Goal: Task Accomplishment & Management: Use online tool/utility

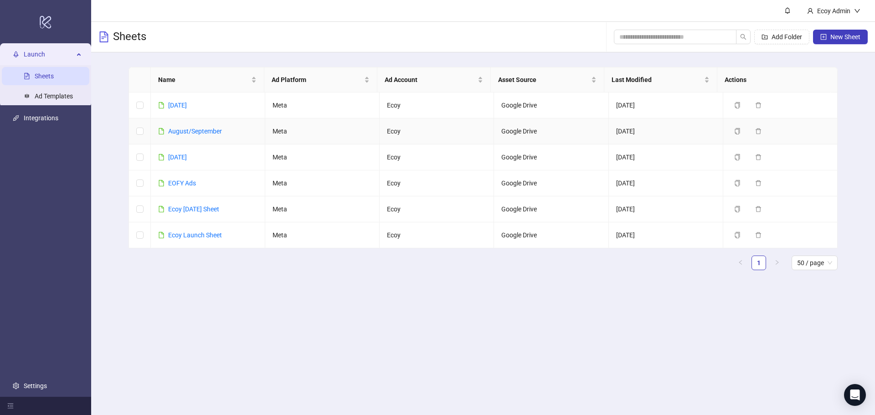
click at [201, 131] on link "August/September" at bounding box center [195, 131] width 54 height 7
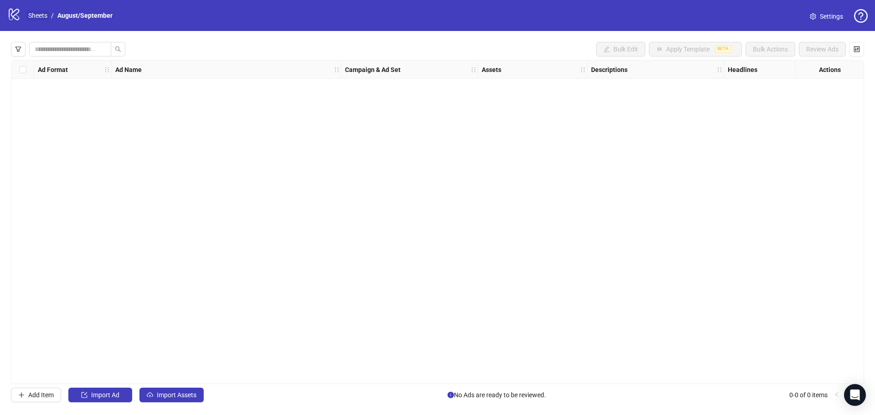
click at [37, 12] on link "Sheets" at bounding box center [37, 15] width 23 height 10
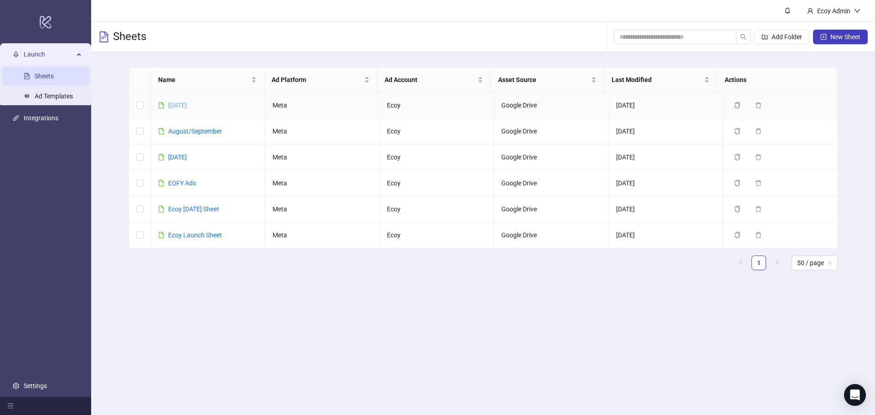
click at [181, 105] on link "[DATE]" at bounding box center [177, 105] width 19 height 7
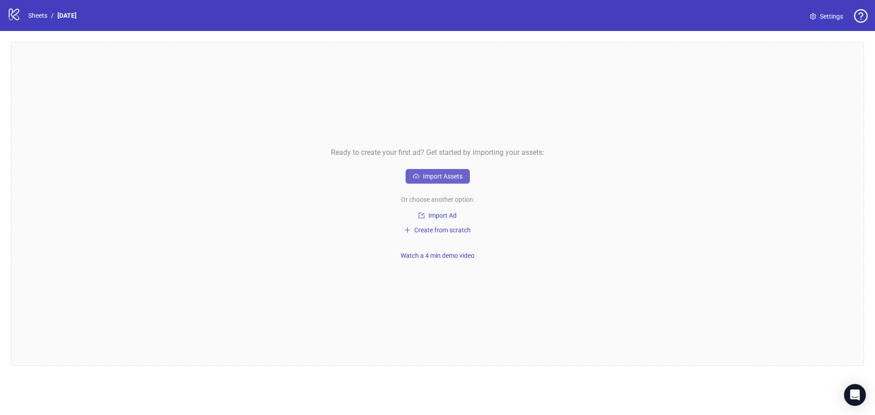
click at [449, 173] on span "Import Assets" at bounding box center [443, 176] width 40 height 7
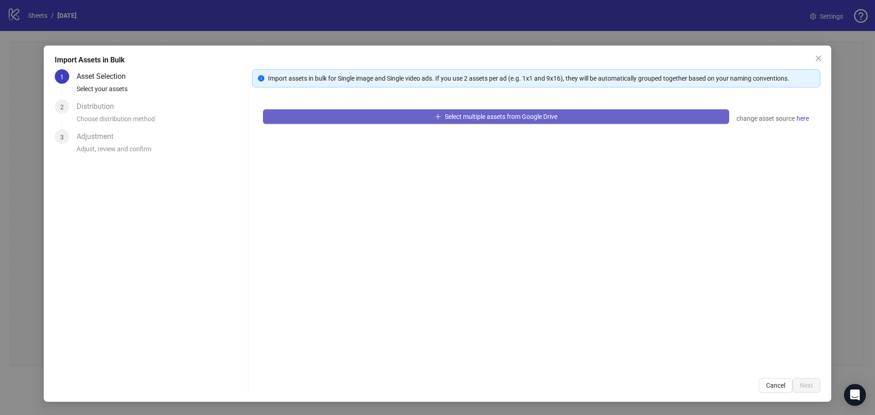
click at [482, 114] on span "Select multiple assets from Google Drive" at bounding box center [501, 116] width 113 height 7
click at [435, 116] on icon "plus" at bounding box center [438, 117] width 6 height 6
click at [816, 58] on icon "close" at bounding box center [818, 58] width 7 height 7
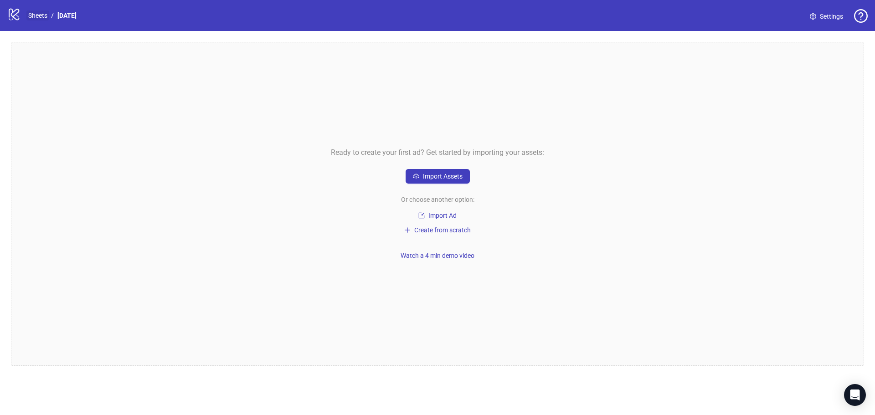
click at [38, 19] on link "Sheets" at bounding box center [37, 15] width 23 height 10
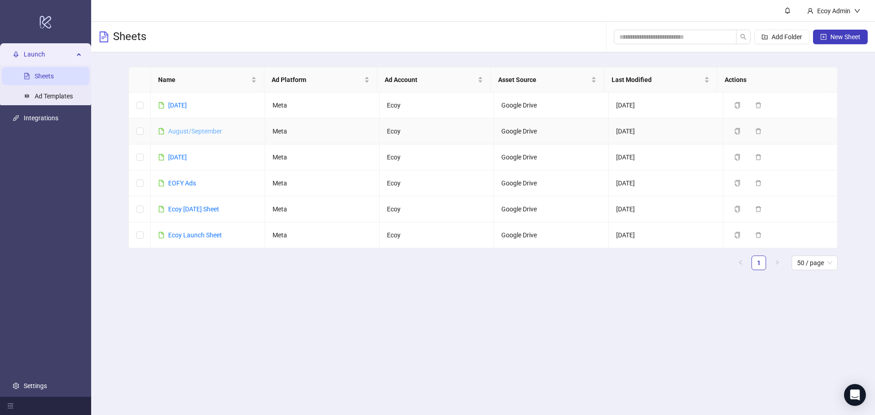
click at [187, 129] on link "August/September" at bounding box center [195, 131] width 54 height 7
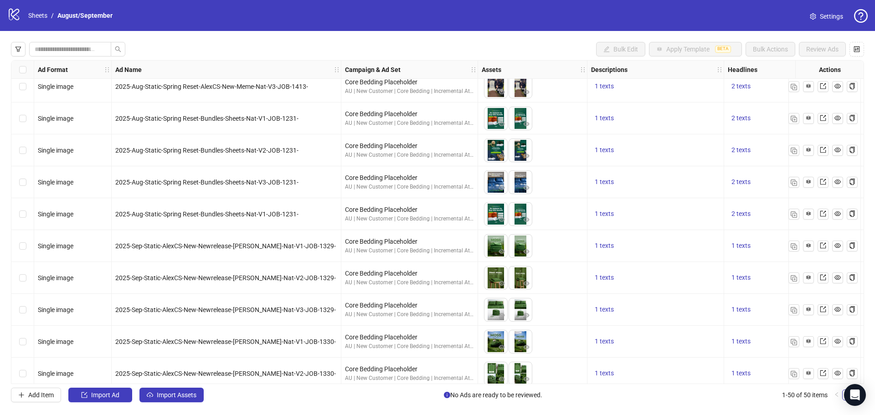
scroll to position [1294, 0]
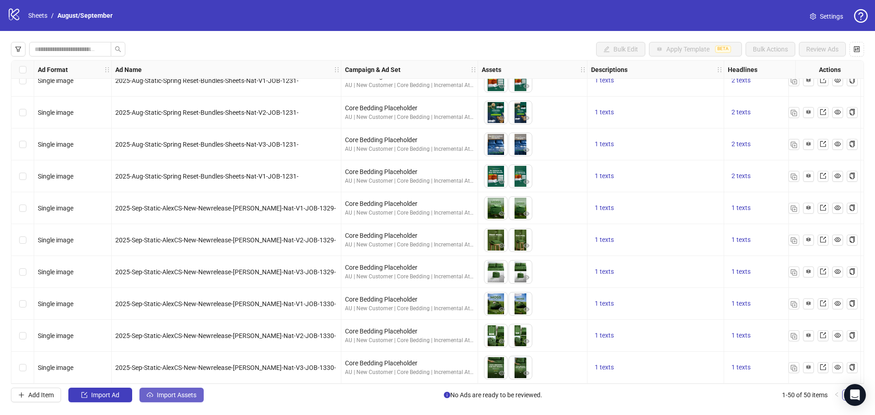
click at [188, 395] on span "Import Assets" at bounding box center [177, 395] width 40 height 7
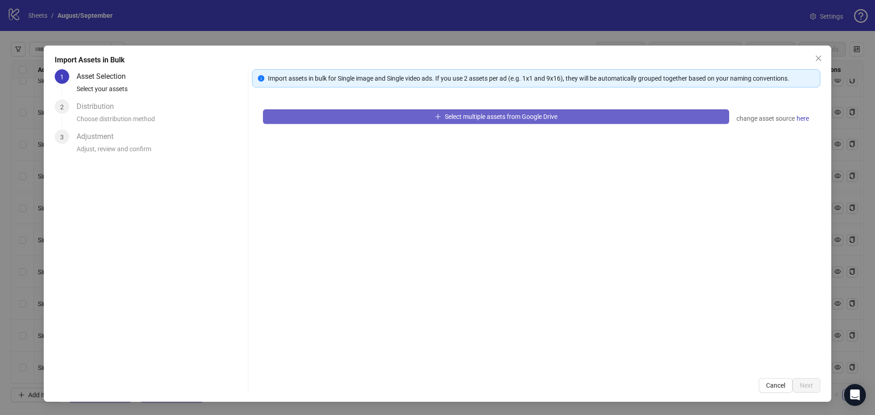
click at [327, 122] on button "Select multiple assets from Google Drive" at bounding box center [496, 116] width 466 height 15
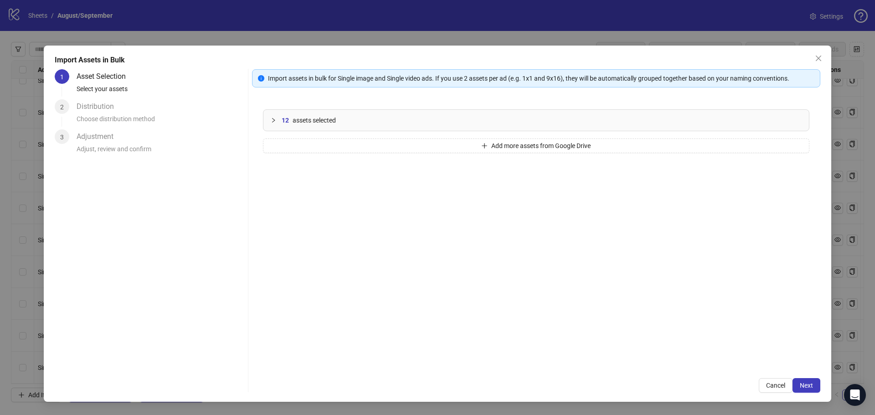
click at [272, 121] on icon "collapsed" at bounding box center [273, 120] width 5 height 5
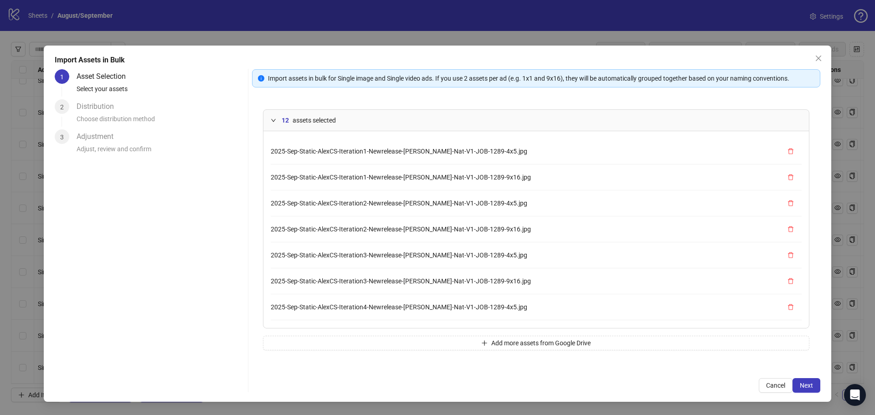
click at [272, 121] on icon "expanded" at bounding box center [273, 120] width 5 height 5
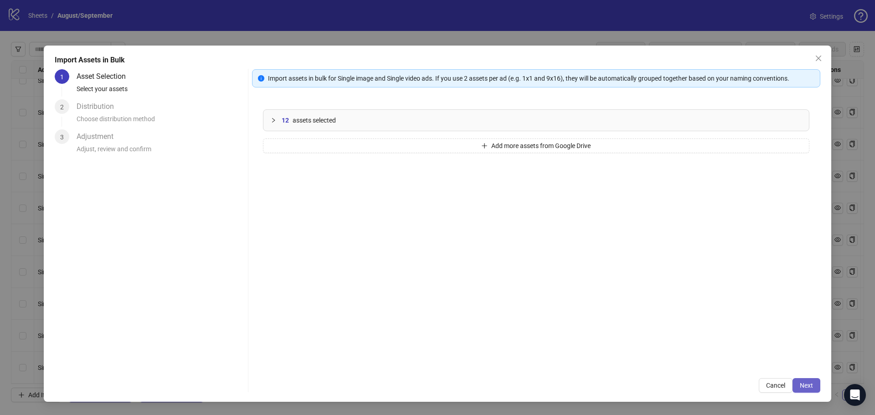
click at [810, 382] on span "Next" at bounding box center [806, 385] width 13 height 7
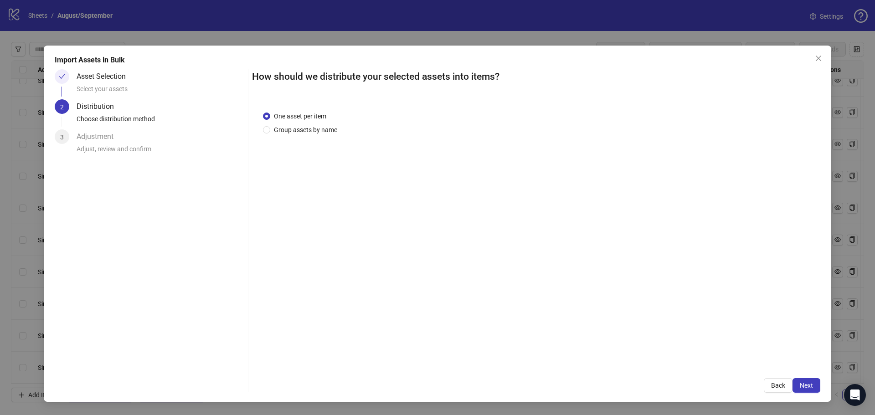
click at [291, 122] on div "One asset per item Group assets by name" at bounding box center [302, 123] width 78 height 24
click at [286, 127] on span "Group assets by name" at bounding box center [305, 130] width 71 height 10
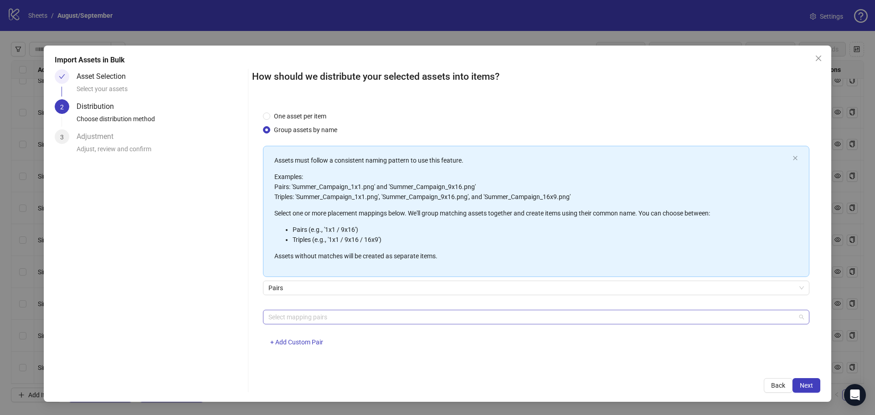
click at [400, 316] on div at bounding box center [531, 317] width 533 height 13
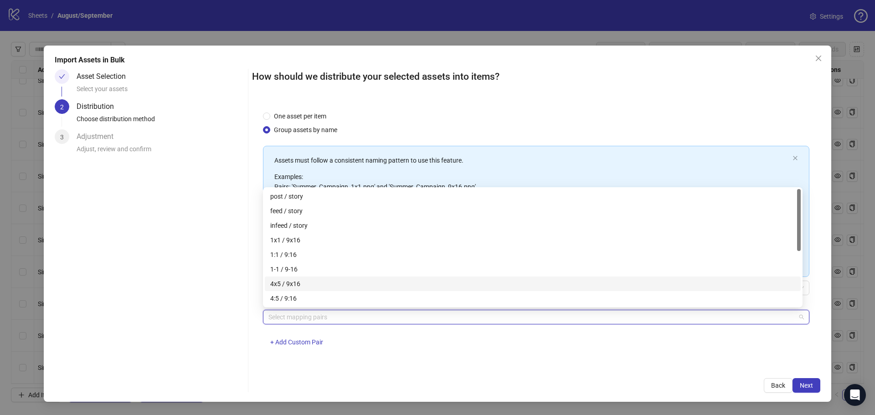
click at [327, 286] on div "4x5 / 9x16" at bounding box center [532, 284] width 525 height 10
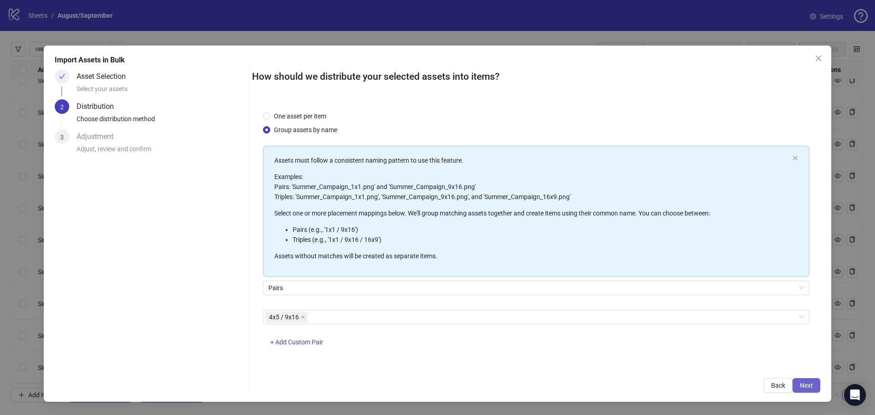
click at [816, 387] on button "Next" at bounding box center [807, 385] width 28 height 15
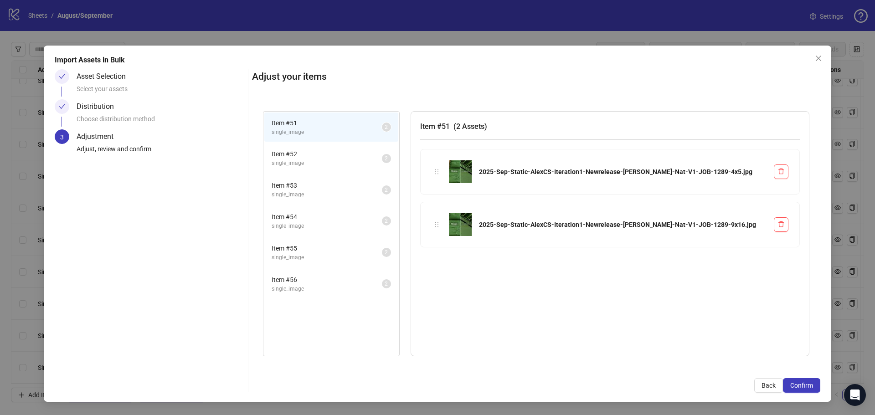
click at [319, 152] on span "Item # 52" at bounding box center [327, 154] width 110 height 10
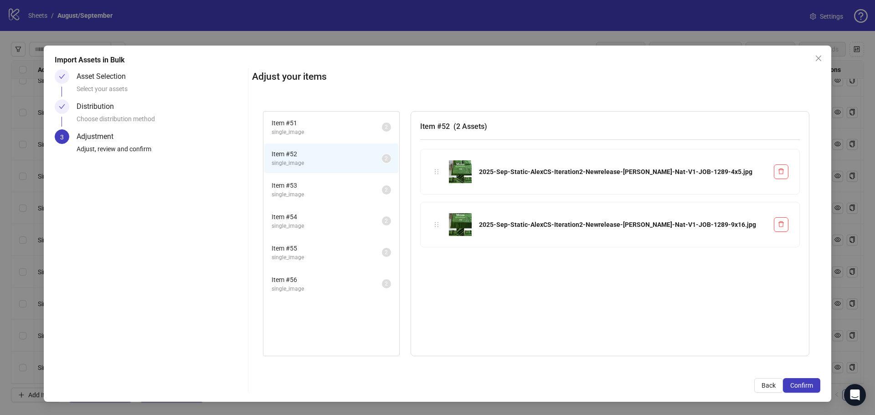
click at [288, 191] on span "single_image" at bounding box center [327, 195] width 110 height 9
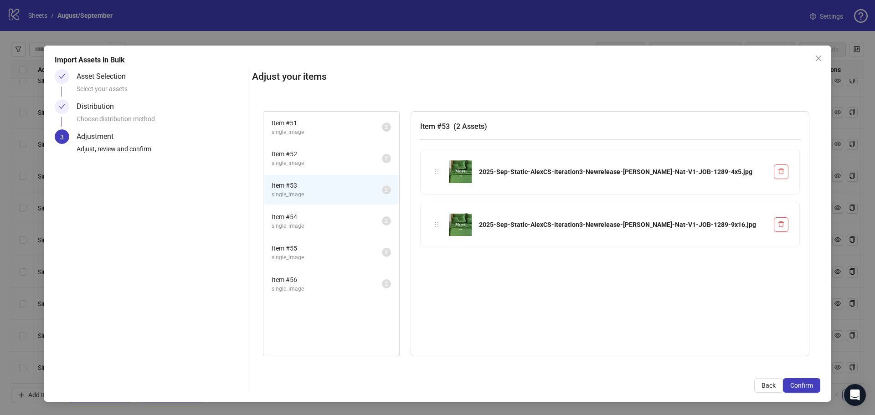
click at [290, 235] on li "Item # 54 single_image 2" at bounding box center [331, 222] width 134 height 30
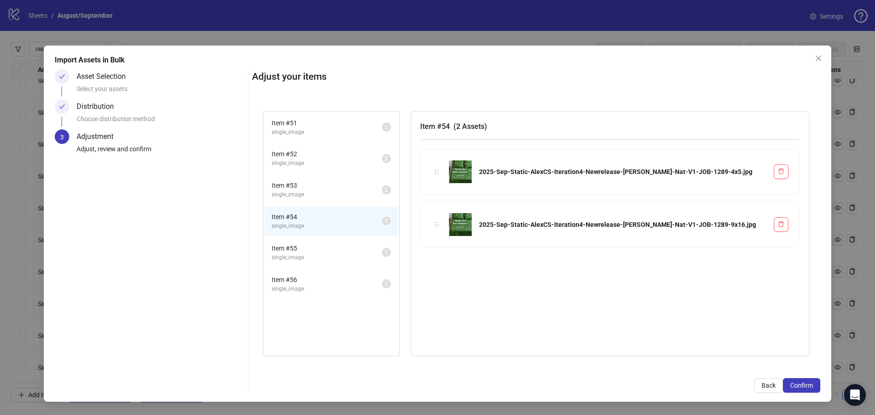
click at [292, 263] on li "Item # 55 single_image 2" at bounding box center [331, 253] width 134 height 30
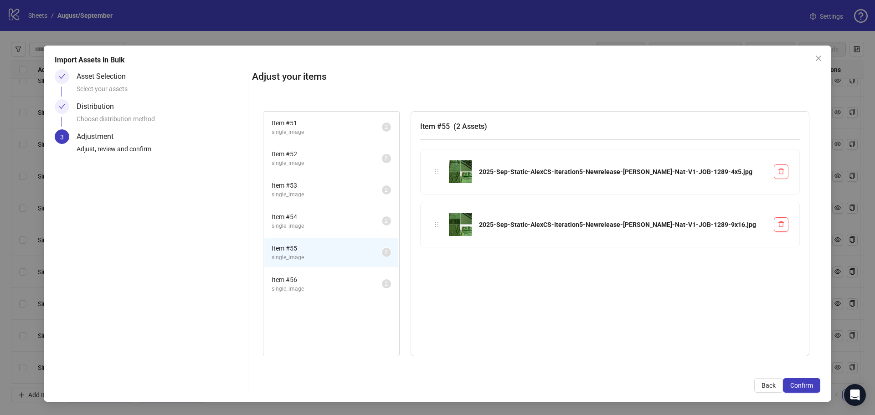
click at [294, 284] on span "Item # 56" at bounding box center [327, 280] width 110 height 10
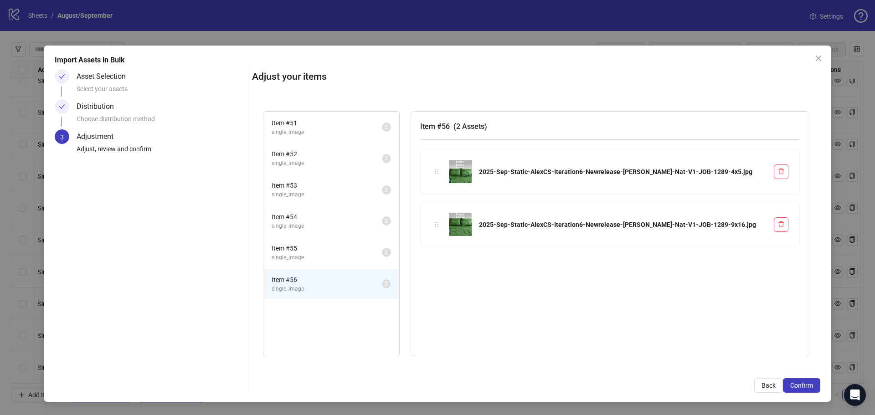
click at [294, 253] on span "single_image" at bounding box center [327, 257] width 110 height 9
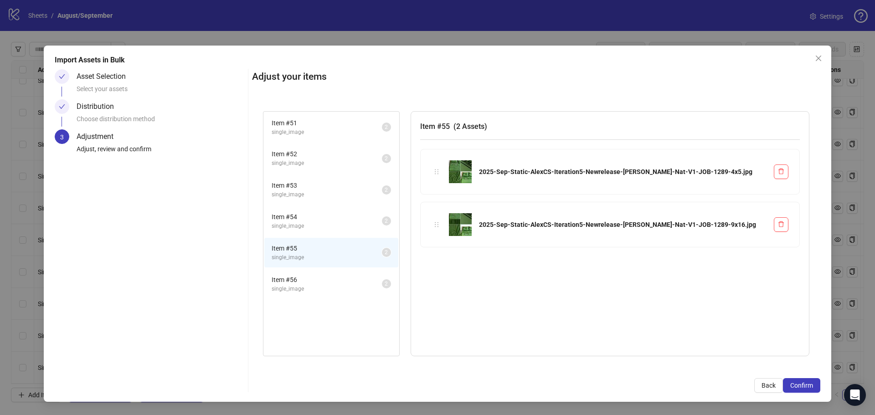
click at [289, 287] on span "single_image" at bounding box center [327, 289] width 110 height 9
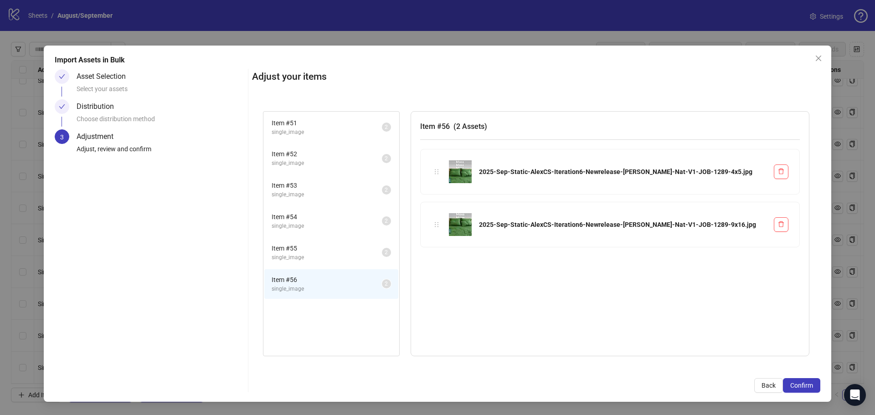
click at [297, 253] on span "single_image" at bounding box center [327, 257] width 110 height 9
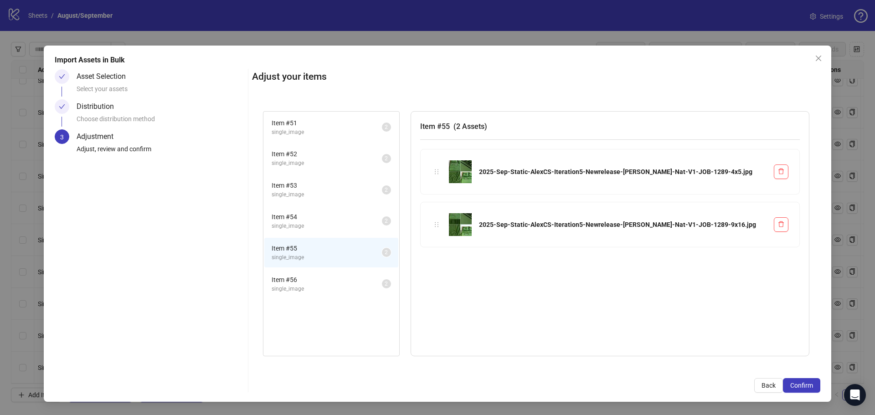
click at [305, 217] on span "Item # 54" at bounding box center [327, 217] width 110 height 10
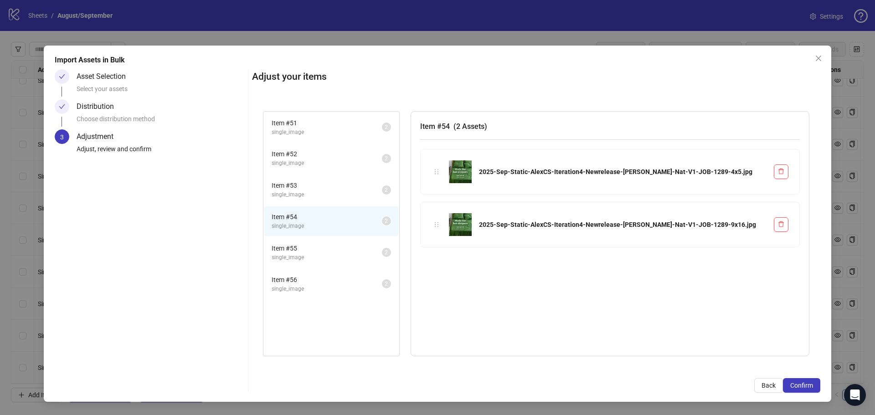
click at [309, 139] on li "Item # 51 single_image 2" at bounding box center [331, 128] width 134 height 30
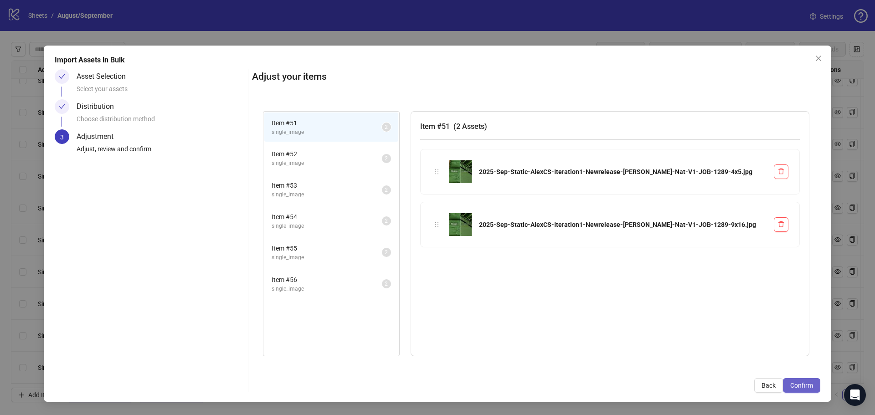
click at [808, 382] on span "Confirm" at bounding box center [801, 385] width 23 height 7
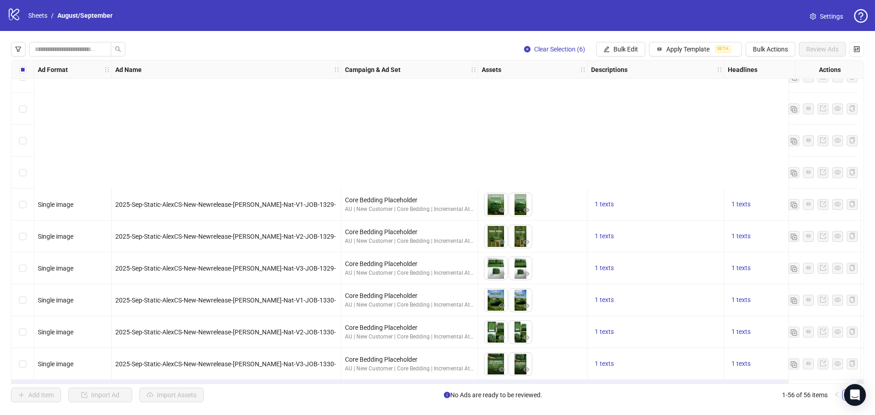
scroll to position [1486, 0]
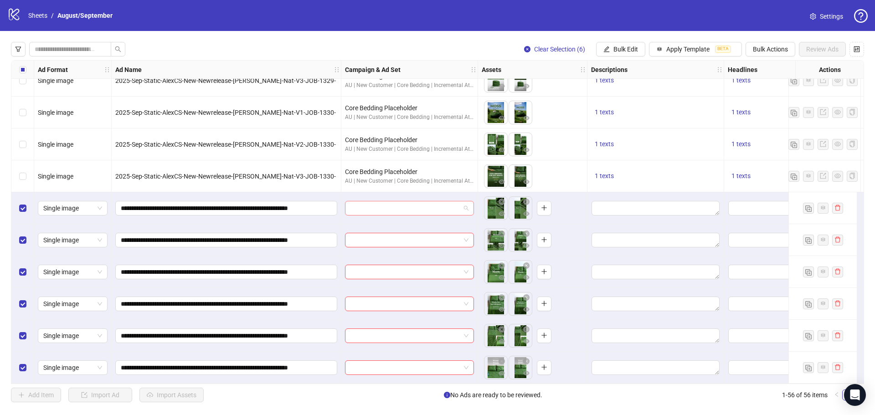
click at [396, 206] on input "search" at bounding box center [406, 208] width 110 height 14
click at [619, 47] on span "Bulk Edit" at bounding box center [626, 49] width 25 height 7
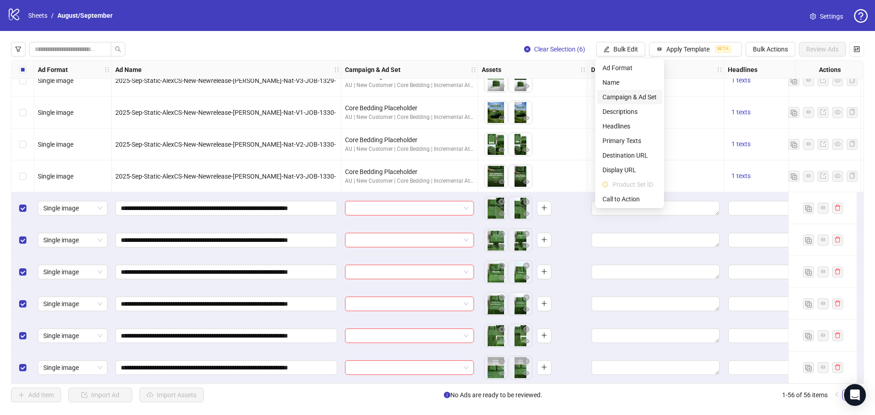
click at [645, 95] on span "Campaign & Ad Set" at bounding box center [630, 97] width 54 height 10
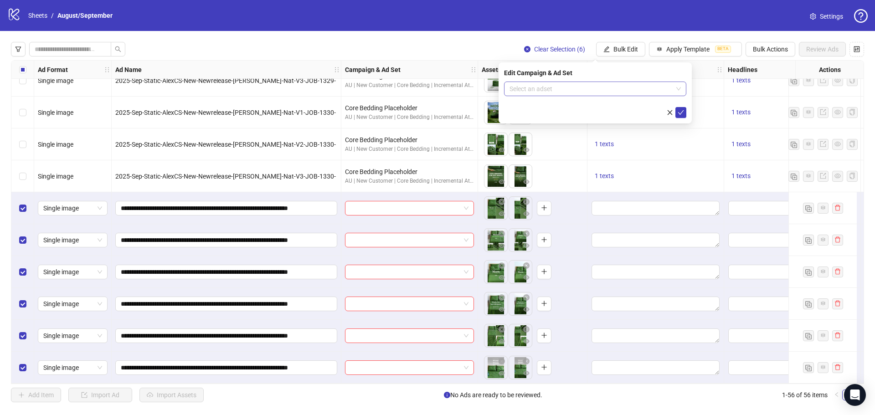
click at [574, 86] on input "search" at bounding box center [591, 89] width 163 height 14
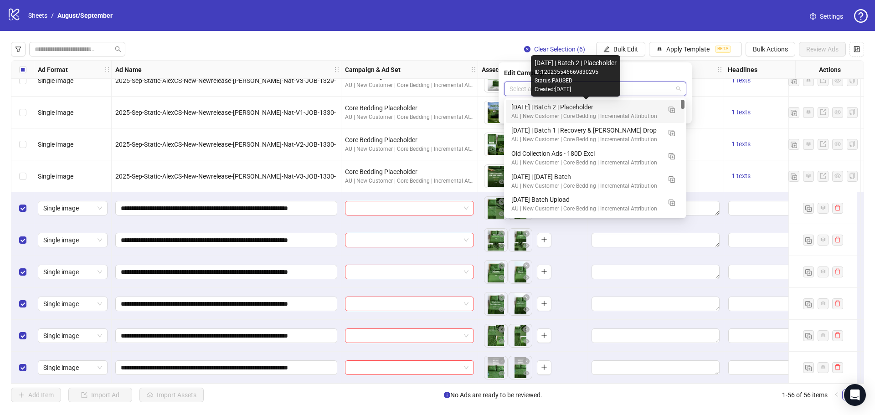
click at [553, 106] on div "[DATE] | Batch 2 | Placeholder" at bounding box center [586, 107] width 150 height 10
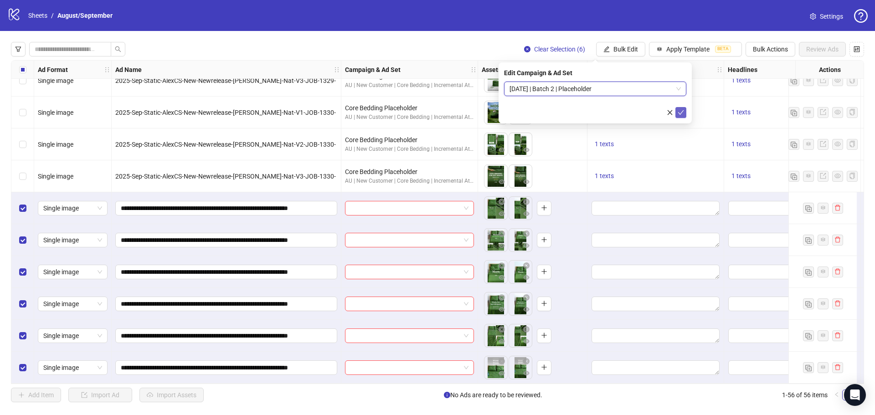
click at [678, 113] on icon "check" at bounding box center [681, 112] width 6 height 6
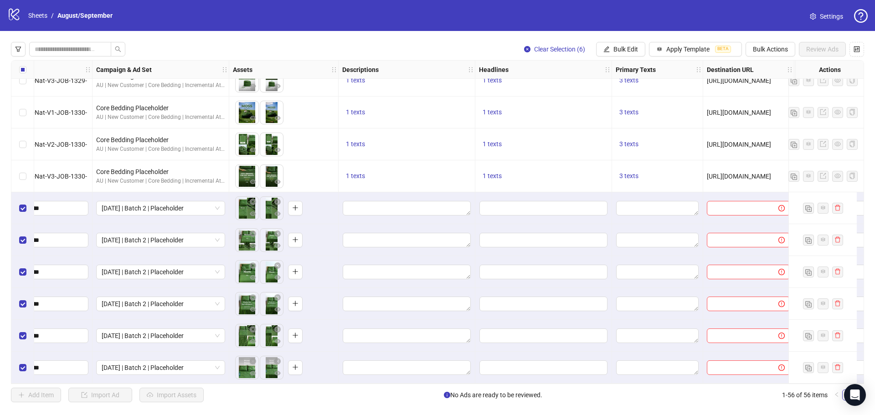
scroll to position [1486, 247]
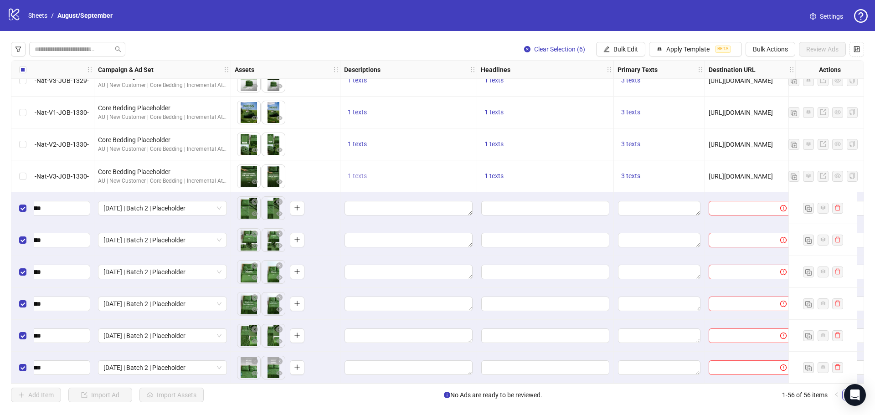
click at [364, 173] on span "1 texts" at bounding box center [357, 175] width 19 height 7
drag, startPoint x: 485, startPoint y: 169, endPoint x: 415, endPoint y: 168, distance: 69.3
click at [415, 168] on div "Try risk-free for 90 days" at bounding box center [450, 166] width 76 height 10
copy div "Try risk-free for 90 days"
click at [607, 52] on icon "edit" at bounding box center [607, 49] width 6 height 6
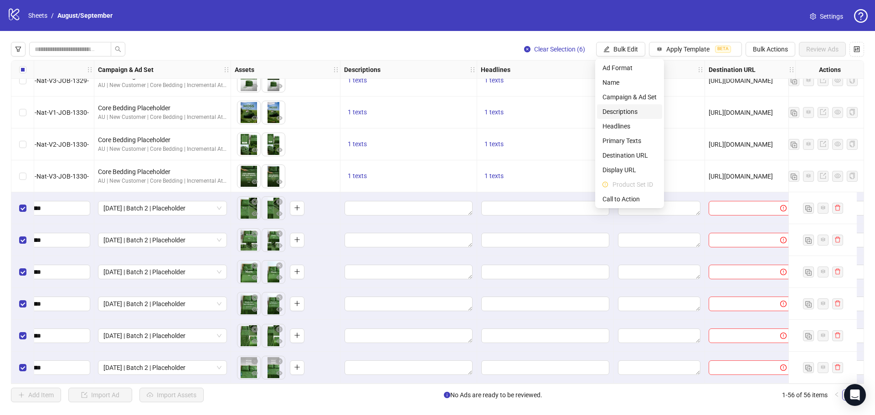
click at [628, 112] on span "Descriptions" at bounding box center [630, 112] width 54 height 10
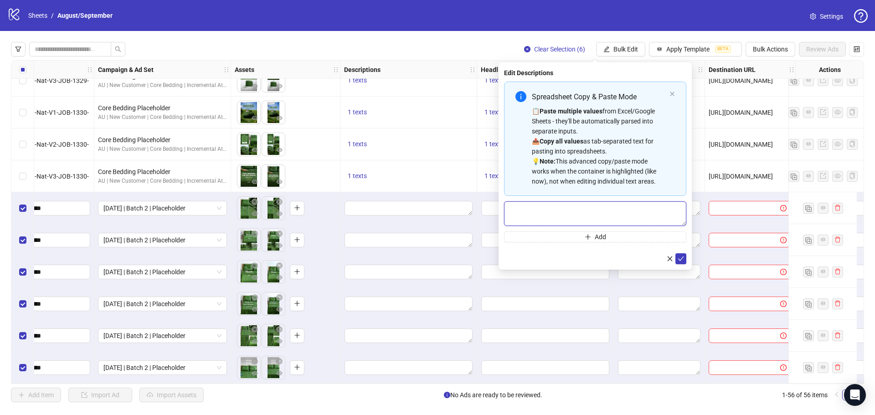
click at [559, 213] on textarea "Multi-text input container - paste or copy values" at bounding box center [595, 213] width 182 height 25
paste textarea "**********"
type textarea "**********"
click at [683, 260] on icon "check" at bounding box center [681, 259] width 6 height 6
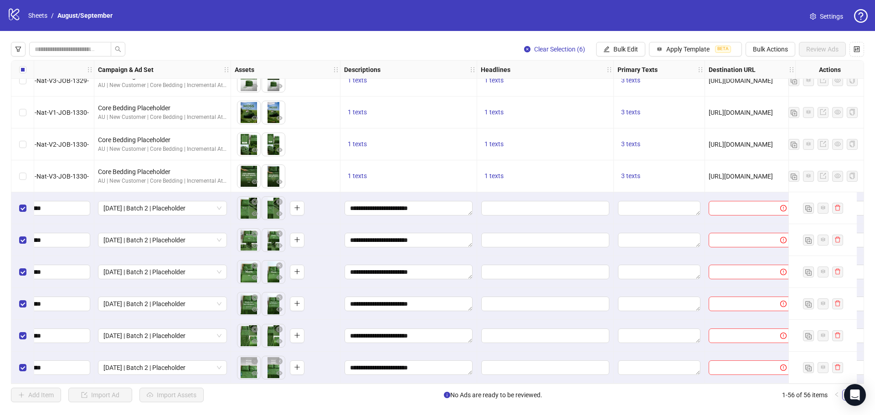
scroll to position [1486, 426]
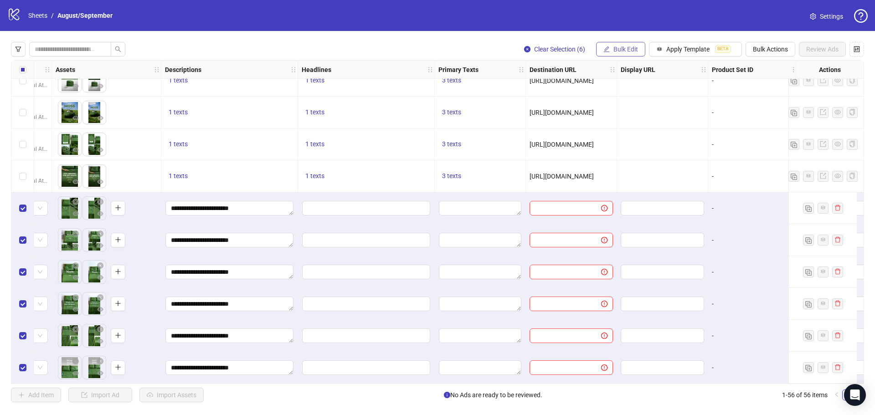
click at [619, 46] on span "Bulk Edit" at bounding box center [626, 49] width 25 height 7
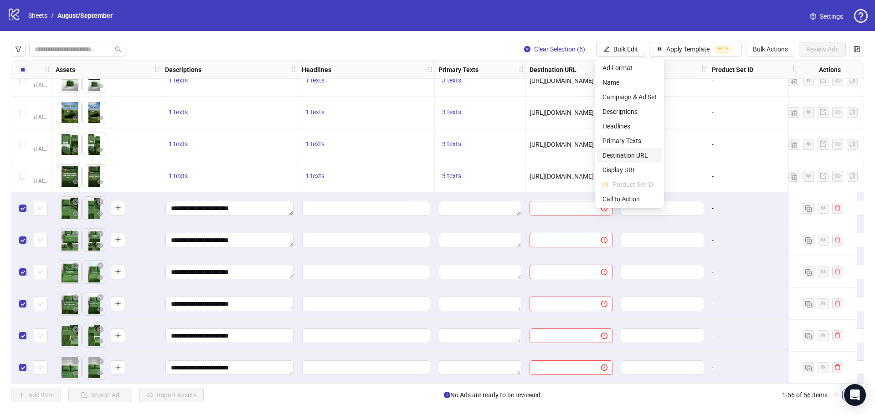
click at [640, 155] on span "Destination URL" at bounding box center [630, 155] width 54 height 10
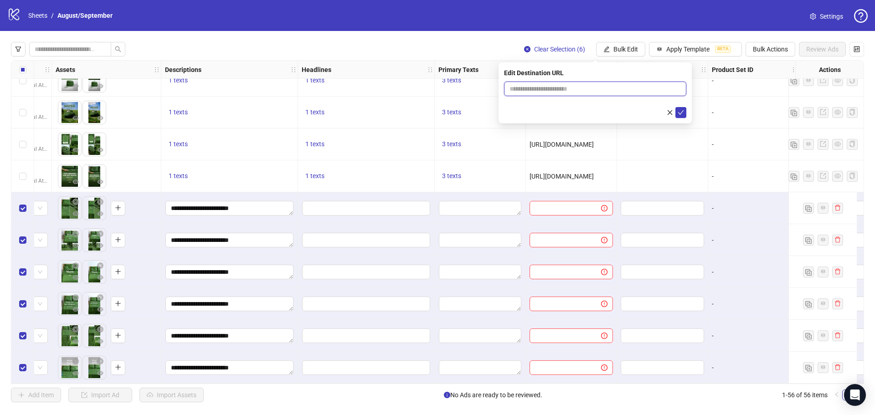
paste input "**********"
drag, startPoint x: 577, startPoint y: 88, endPoint x: 585, endPoint y: 88, distance: 8.2
click at [577, 88] on input "text" at bounding box center [592, 89] width 164 height 10
type input "**********"
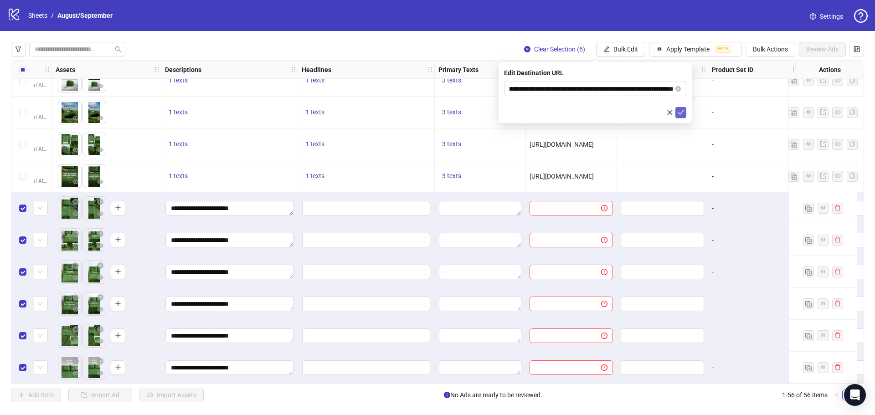
scroll to position [0, 0]
click at [683, 114] on icon "check" at bounding box center [681, 112] width 6 height 6
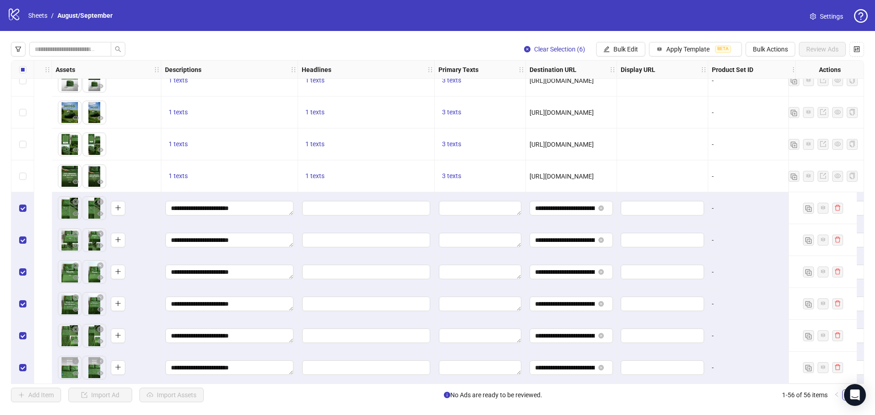
scroll to position [1486, 624]
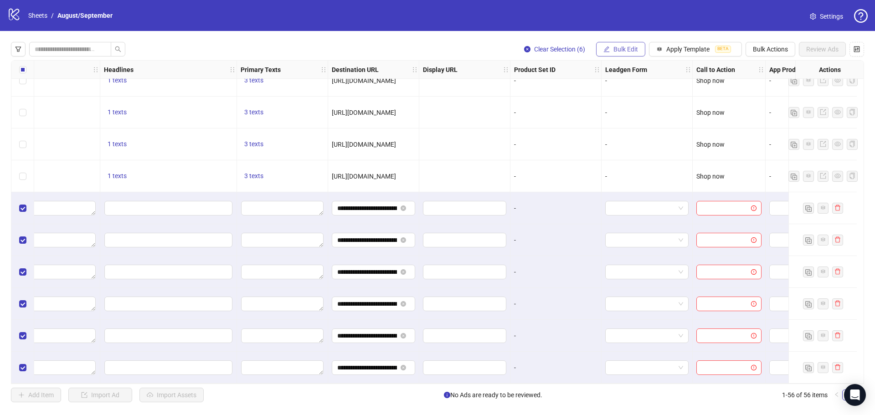
click at [627, 53] on span "Bulk Edit" at bounding box center [626, 49] width 25 height 7
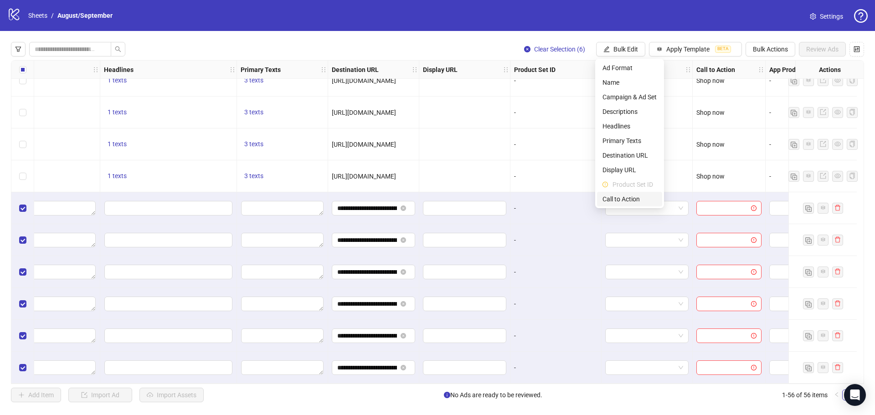
click at [628, 201] on span "Call to Action" at bounding box center [630, 199] width 54 height 10
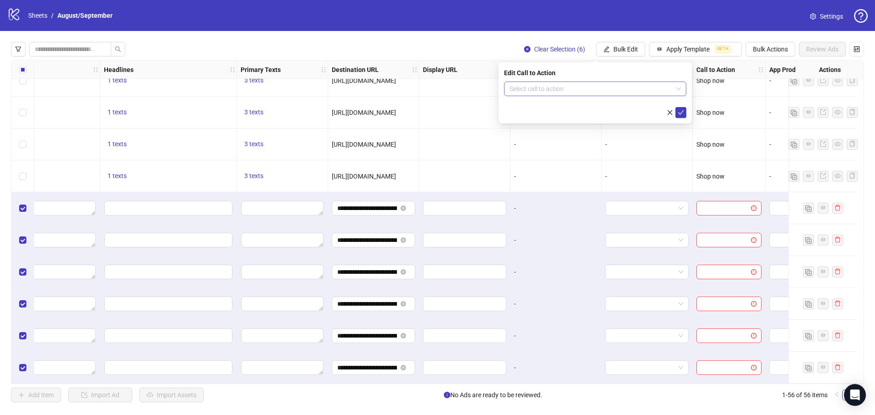
click at [583, 96] on div "Select call to action" at bounding box center [595, 89] width 182 height 15
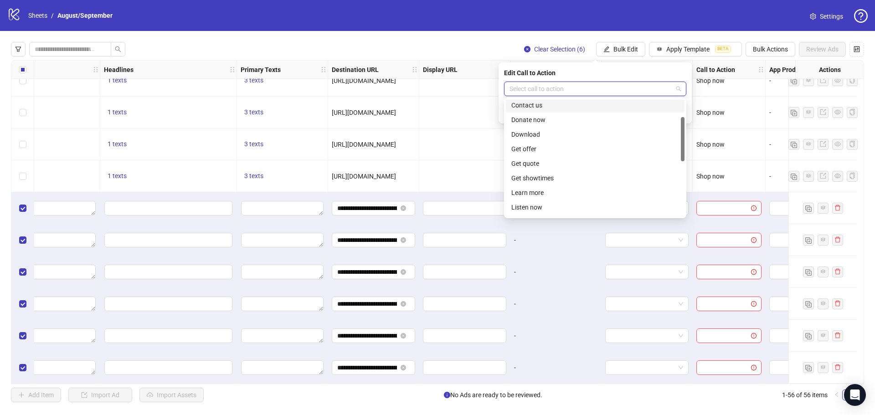
scroll to position [137, 0]
click at [537, 189] on div "Shop now" at bounding box center [595, 189] width 168 height 10
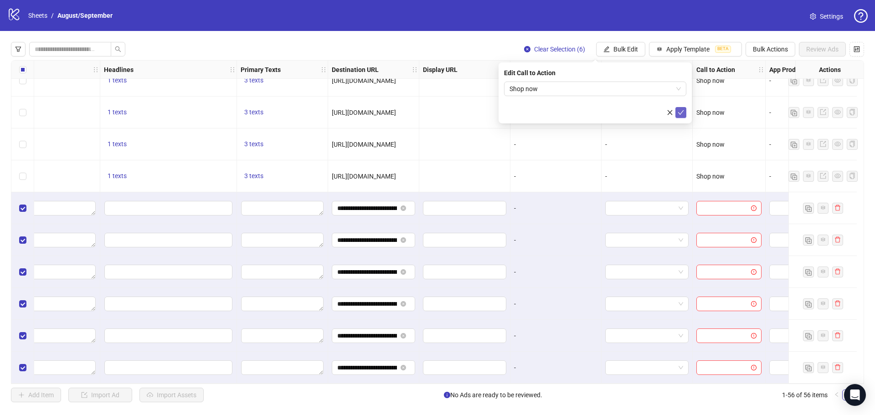
click at [682, 110] on icon "check" at bounding box center [681, 112] width 6 height 6
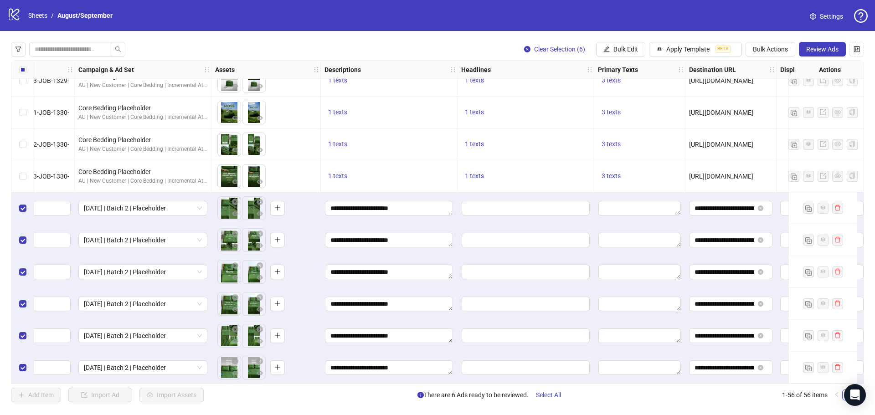
scroll to position [1486, 297]
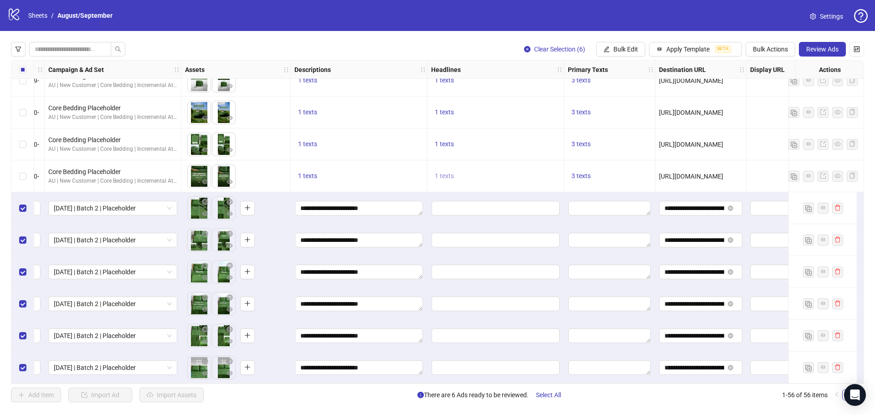
click at [445, 173] on span "1 texts" at bounding box center [444, 175] width 19 height 7
copy div "Just Dropped: [PERSON_NAME]"
drag, startPoint x: 566, startPoint y: 166, endPoint x: 510, endPoint y: 159, distance: 57.0
click at [510, 159] on div "Just Dropped: [PERSON_NAME]" at bounding box center [537, 169] width 114 height 20
click at [629, 53] on span "Bulk Edit" at bounding box center [626, 49] width 25 height 7
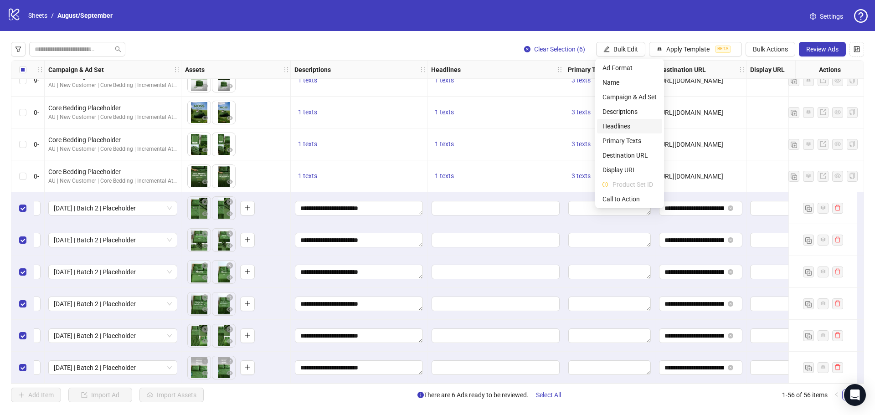
click at [627, 124] on span "Headlines" at bounding box center [630, 126] width 54 height 10
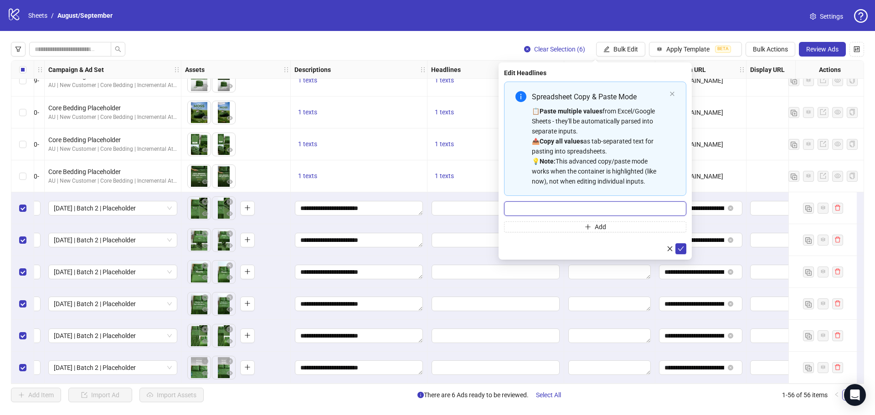
click at [580, 207] on input "Multi-input container - paste or copy values" at bounding box center [595, 208] width 182 height 15
paste input "**********"
type input "**********"
drag, startPoint x: 683, startPoint y: 248, endPoint x: 681, endPoint y: 241, distance: 7.6
click at [682, 248] on icon "check" at bounding box center [681, 249] width 6 height 6
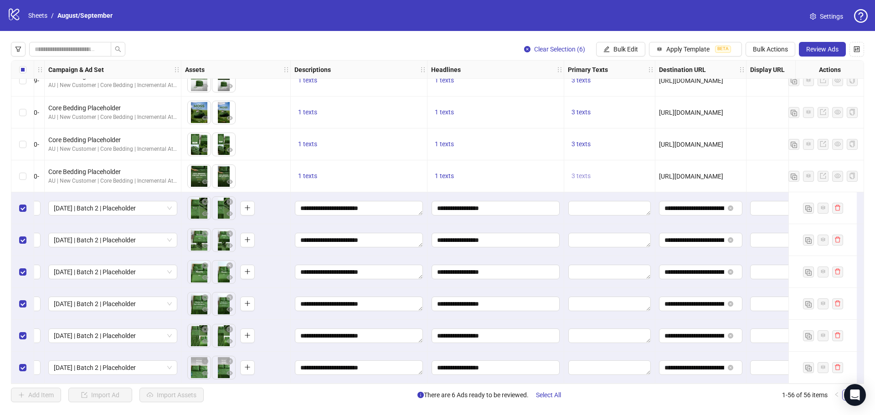
click at [579, 172] on span "3 texts" at bounding box center [581, 175] width 19 height 7
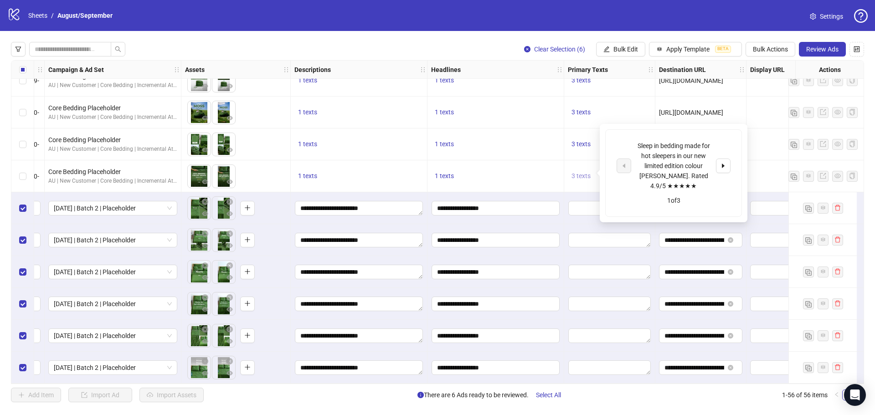
click at [579, 172] on span "3 texts" at bounding box center [581, 175] width 19 height 7
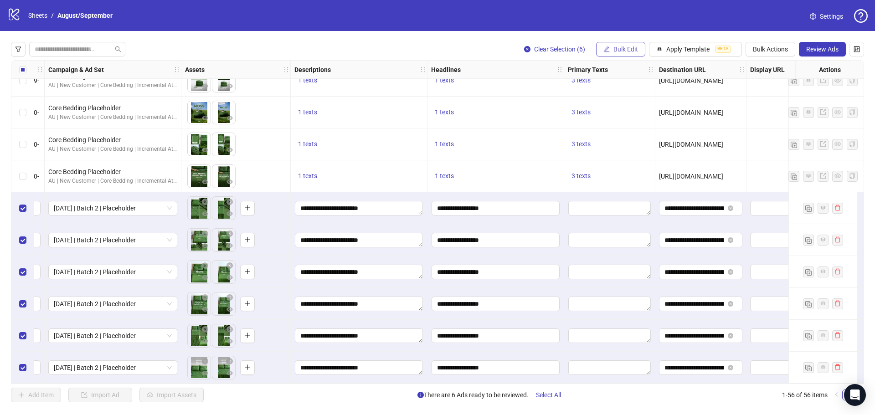
click at [615, 47] on span "Bulk Edit" at bounding box center [626, 49] width 25 height 7
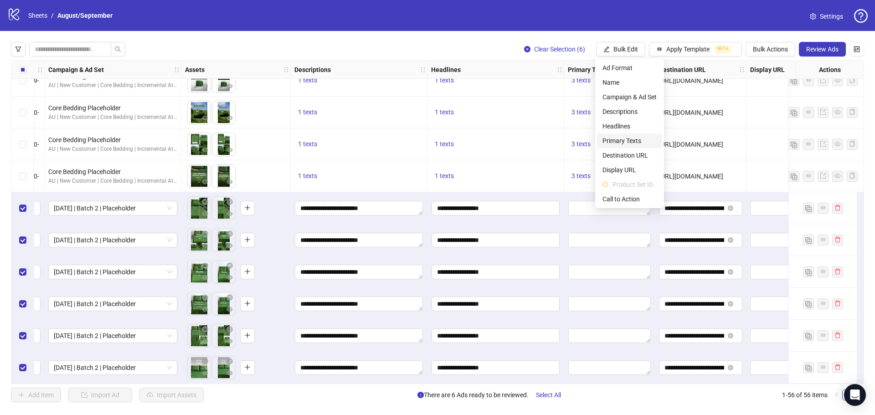
click at [630, 135] on li "Primary Texts" at bounding box center [629, 141] width 65 height 15
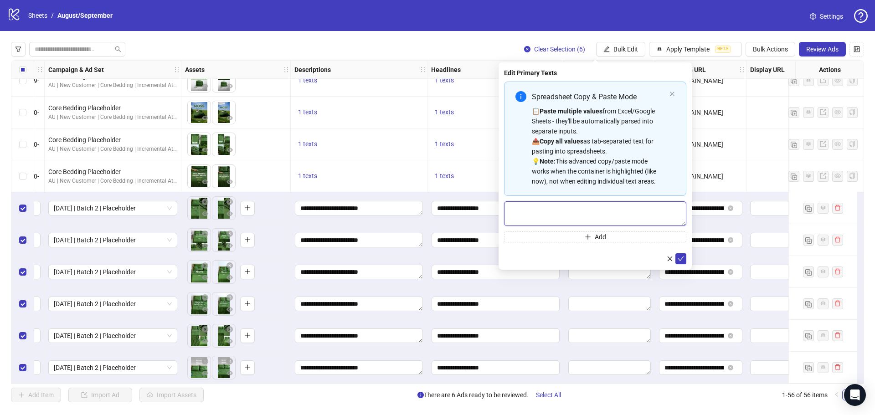
click at [546, 202] on textarea "Multi-text input container - paste or copy values" at bounding box center [595, 213] width 182 height 25
paste textarea "**********"
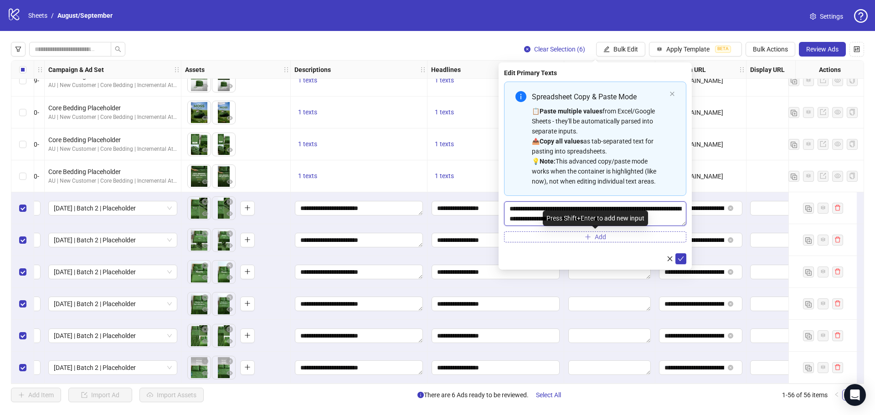
type textarea "**********"
click at [646, 235] on button "Add" at bounding box center [595, 237] width 182 height 11
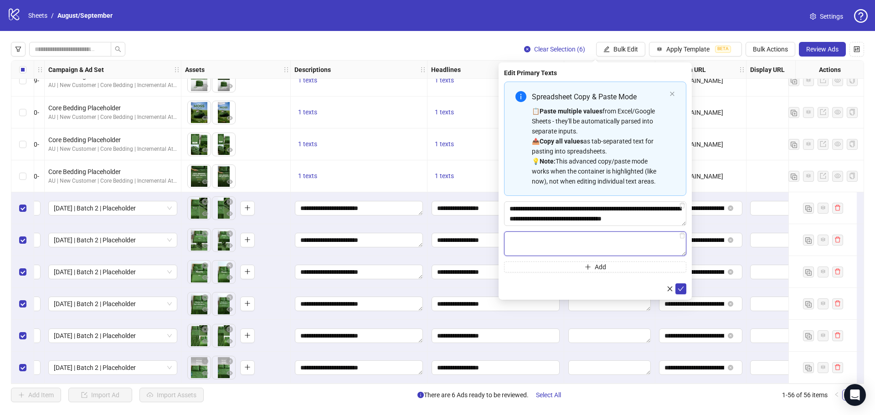
click at [593, 238] on textarea "Multi-text input container - paste or copy values" at bounding box center [595, 244] width 182 height 25
paste textarea "**********"
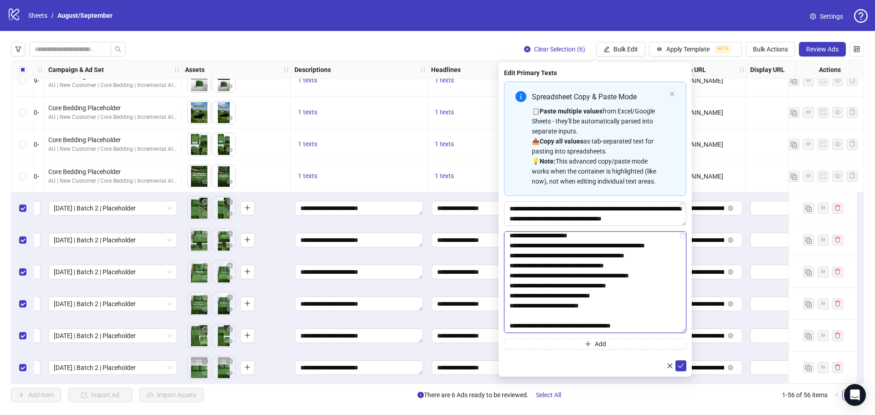
drag, startPoint x: 682, startPoint y: 254, endPoint x: 687, endPoint y: 330, distance: 76.4
click at [687, 330] on div "**********" at bounding box center [595, 219] width 193 height 315
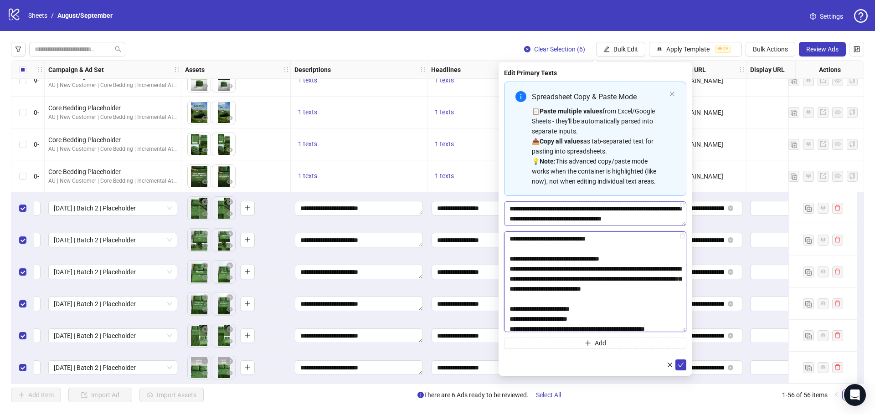
scroll to position [0, 0]
type textarea "**********"
click at [601, 341] on span "Add" at bounding box center [600, 343] width 11 height 7
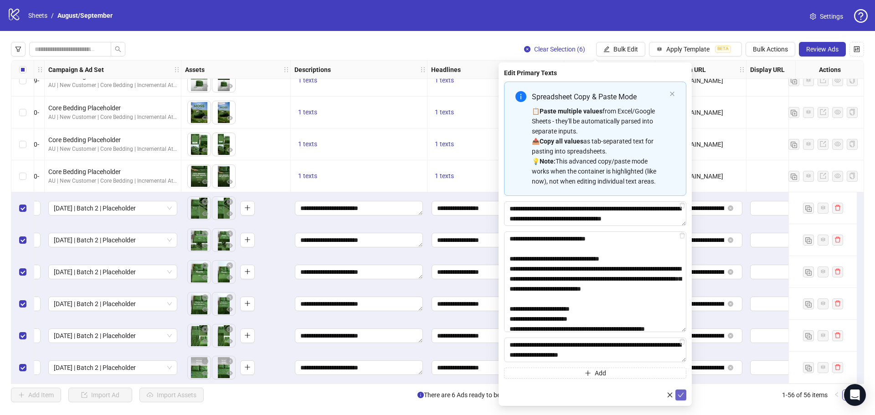
type textarea "**********"
click at [683, 395] on icon "check" at bounding box center [681, 395] width 6 height 6
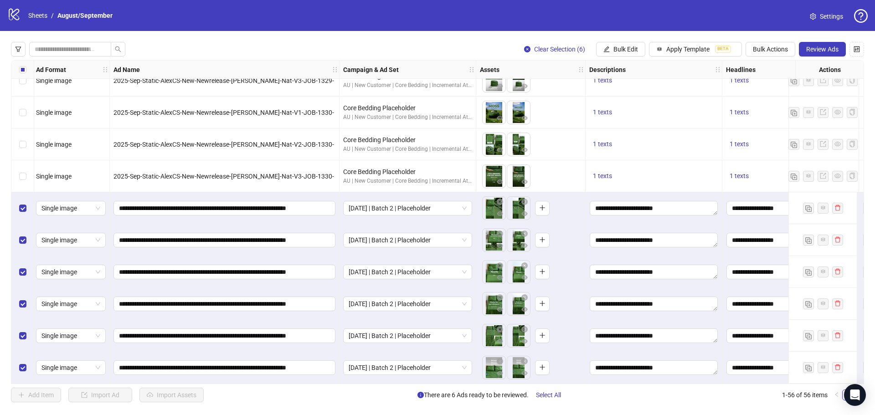
scroll to position [1486, 127]
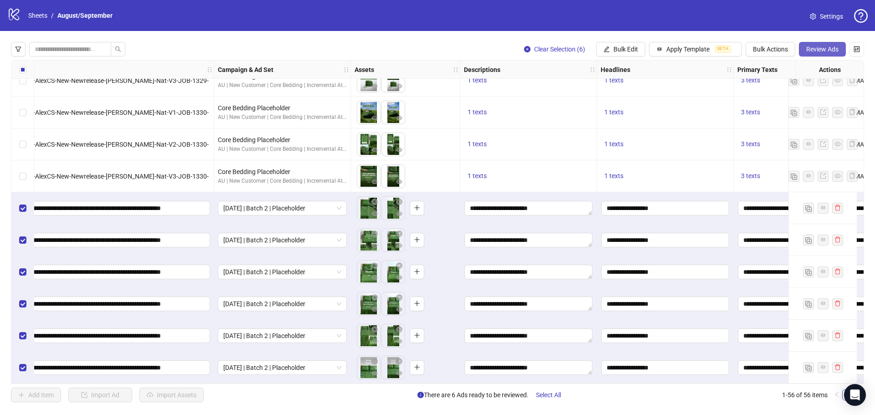
click at [831, 49] on span "Review Ads" at bounding box center [822, 49] width 32 height 7
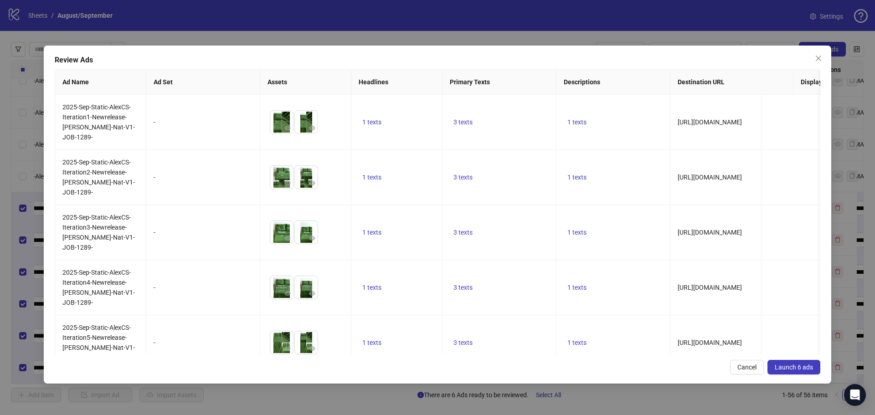
click at [815, 367] on button "Launch 6 ads" at bounding box center [794, 367] width 53 height 15
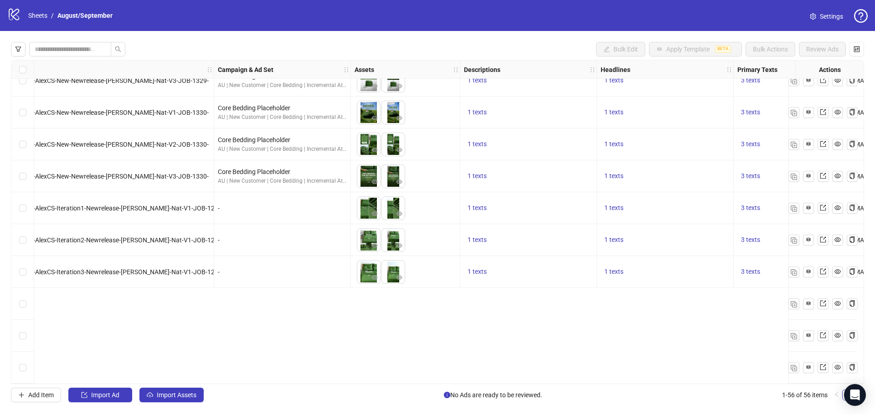
scroll to position [1148, 127]
